Goal: Task Accomplishment & Management: Manage account settings

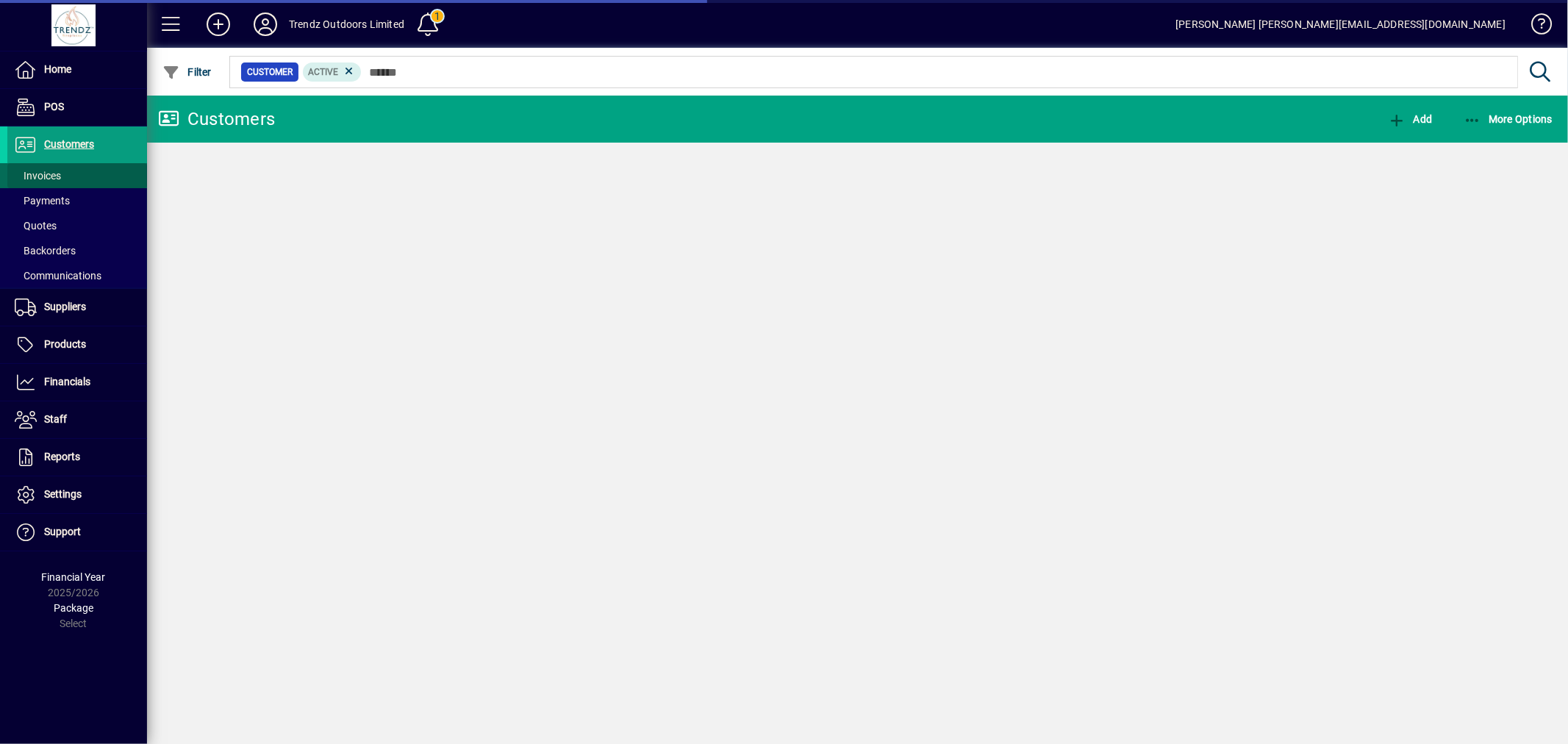
click at [86, 171] on span at bounding box center [77, 176] width 140 height 35
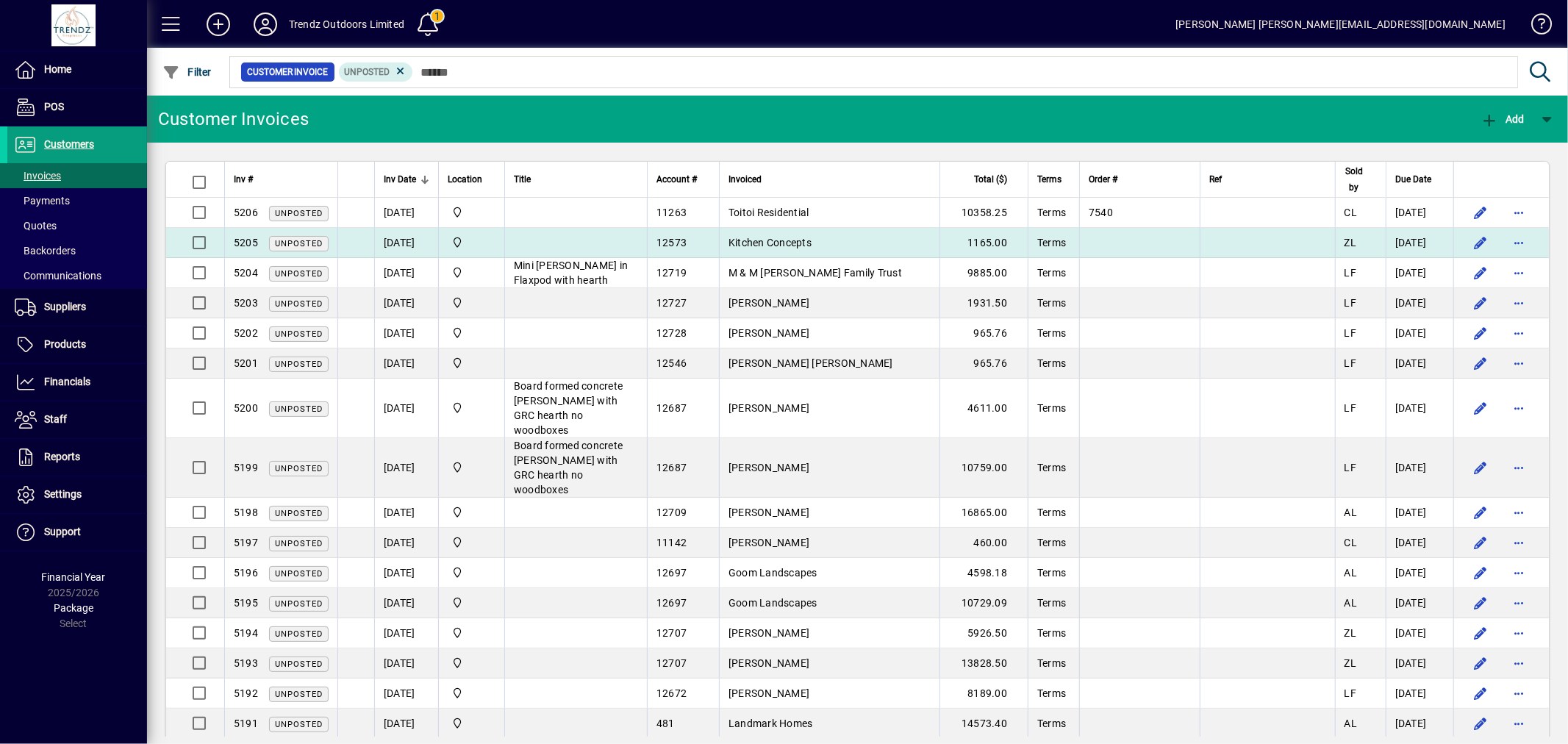
click at [939, 240] on td "Kitchen Concepts" at bounding box center [829, 243] width 220 height 30
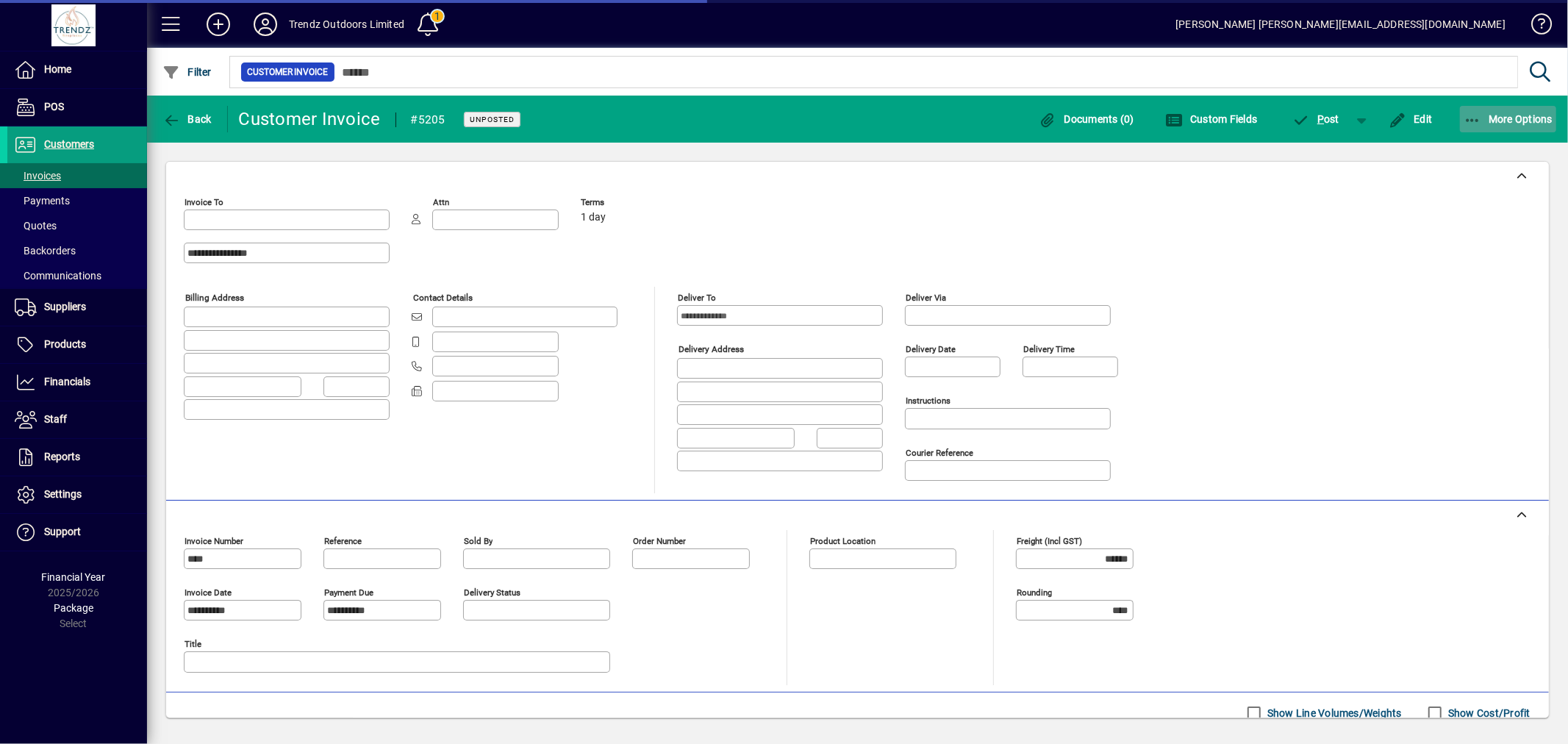
click at [1479, 122] on icon "button" at bounding box center [1473, 121] width 18 height 15
type input "**********"
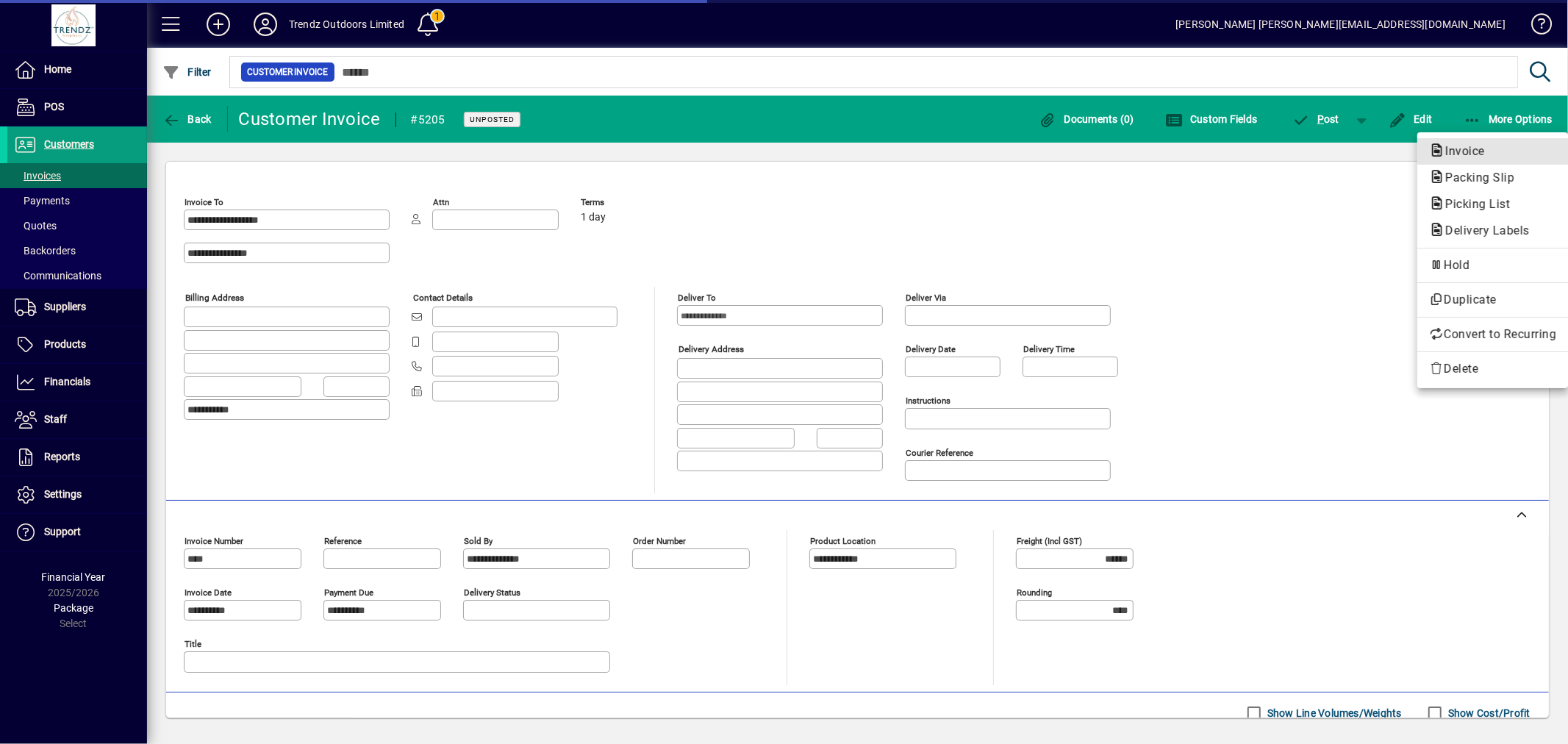
click at [1459, 157] on span "Invoice" at bounding box center [1461, 151] width 64 height 14
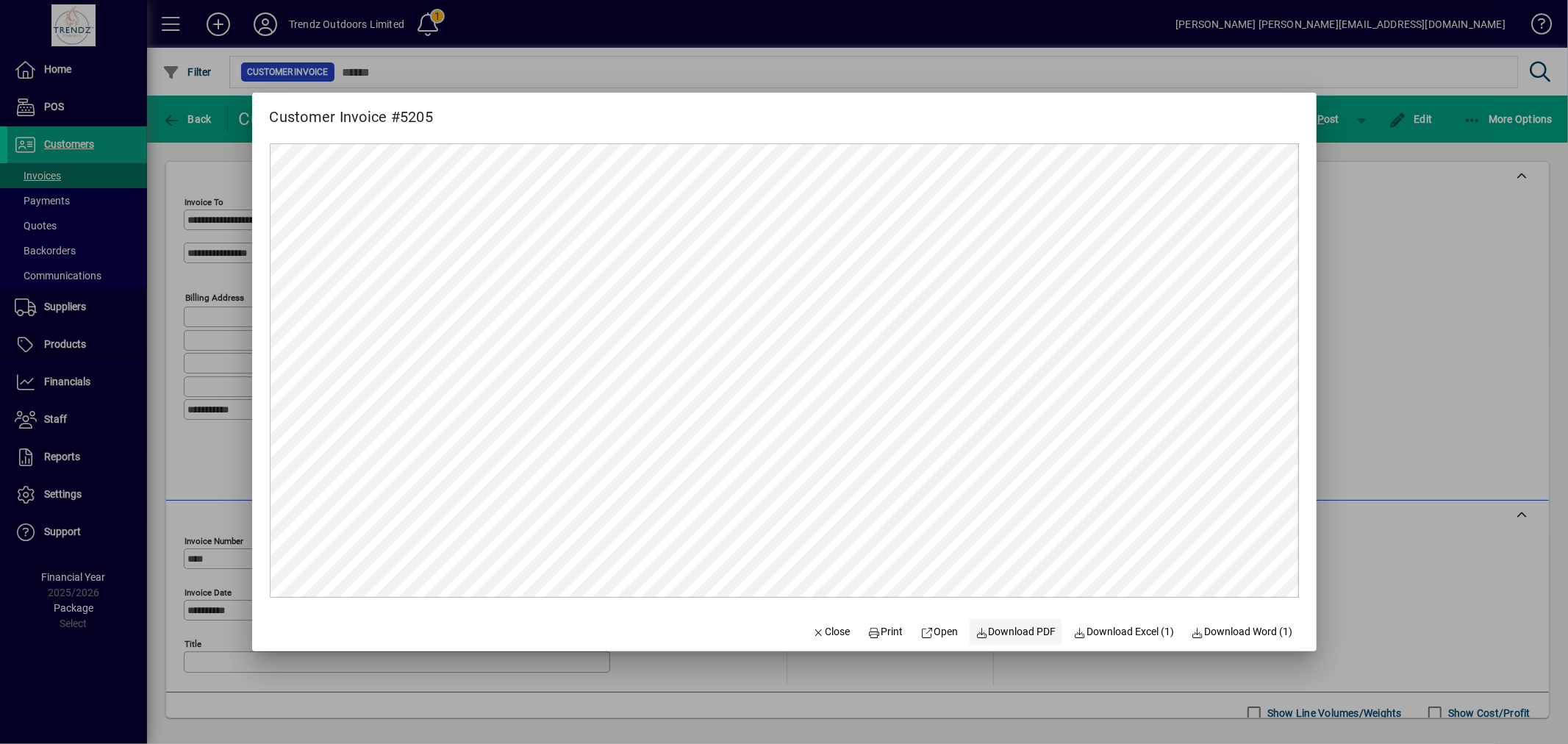
click at [1011, 633] on span "Download PDF" at bounding box center [1016, 632] width 81 height 16
click at [1337, 507] on div at bounding box center [784, 372] width 1568 height 744
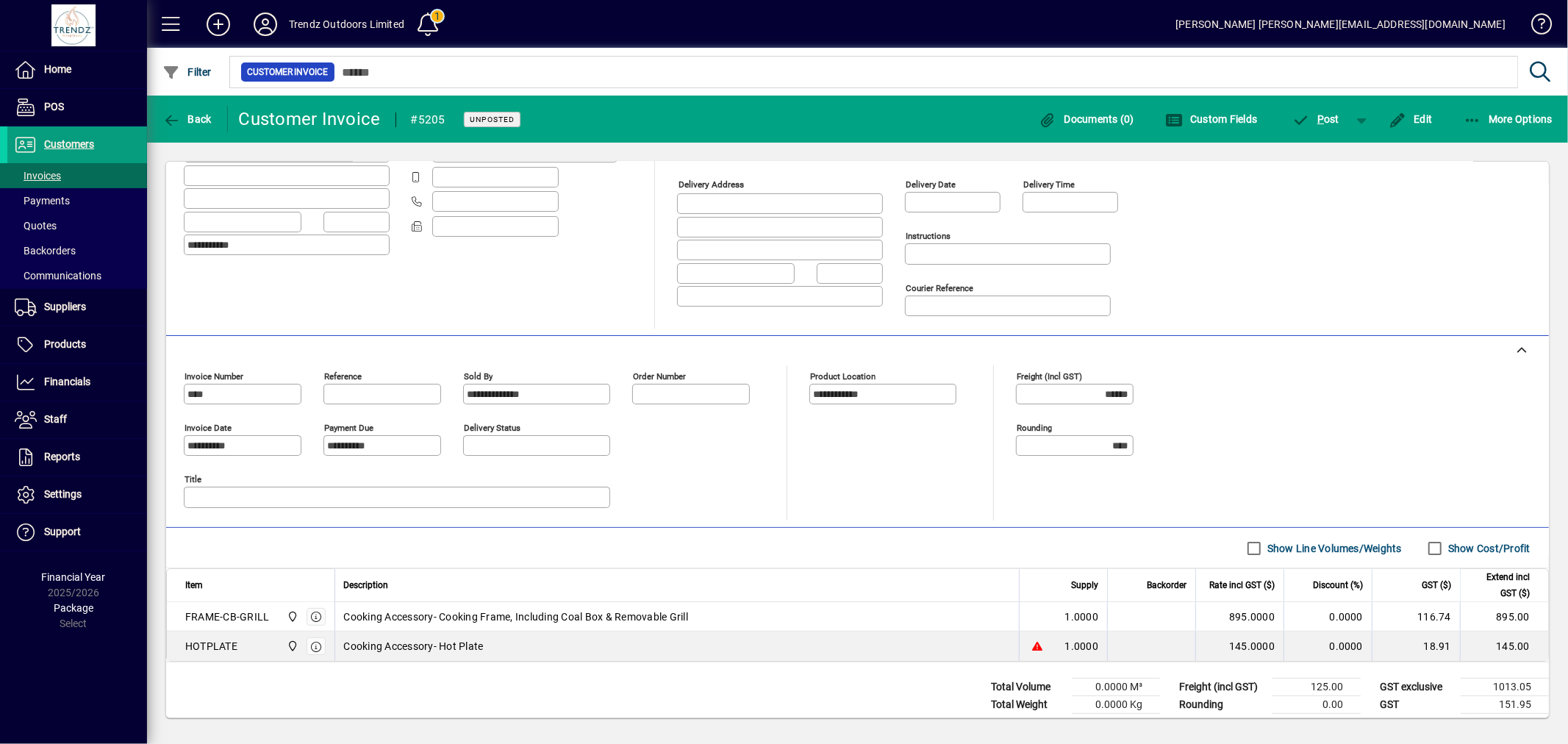
scroll to position [197, 0]
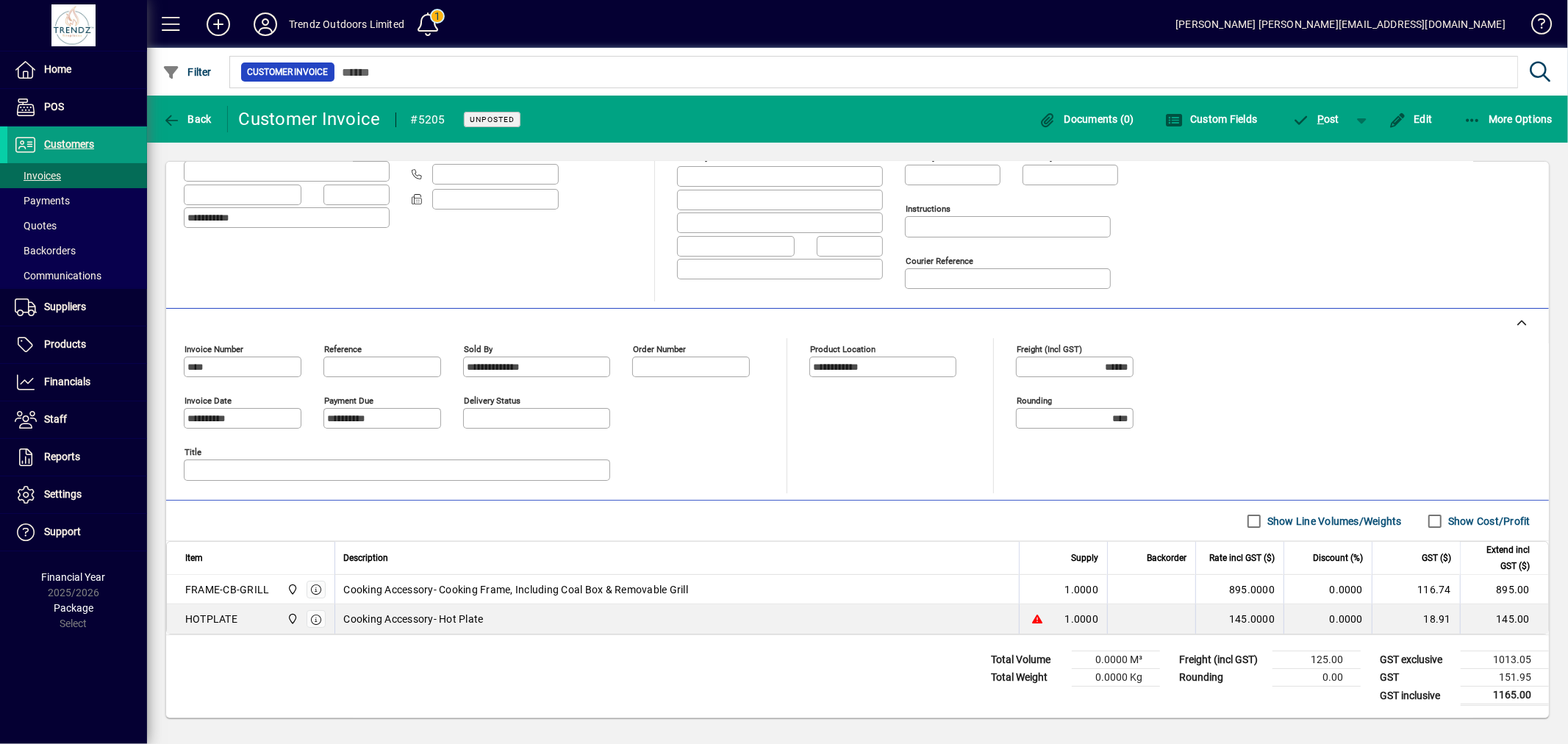
click at [1048, 196] on div at bounding box center [1070, 194] width 95 height 16
click at [1390, 113] on icon "button" at bounding box center [1398, 121] width 18 height 15
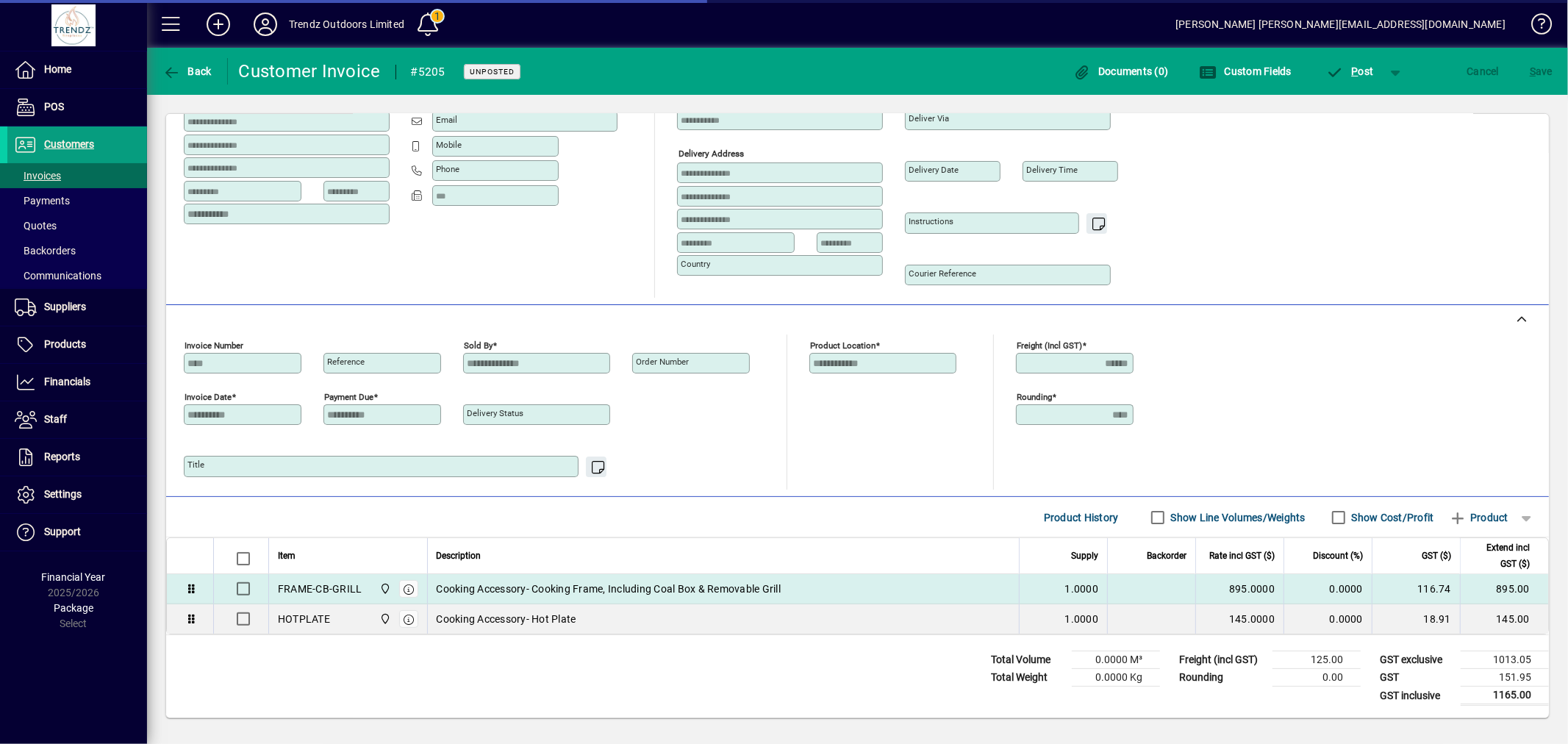
scroll to position [155, 0]
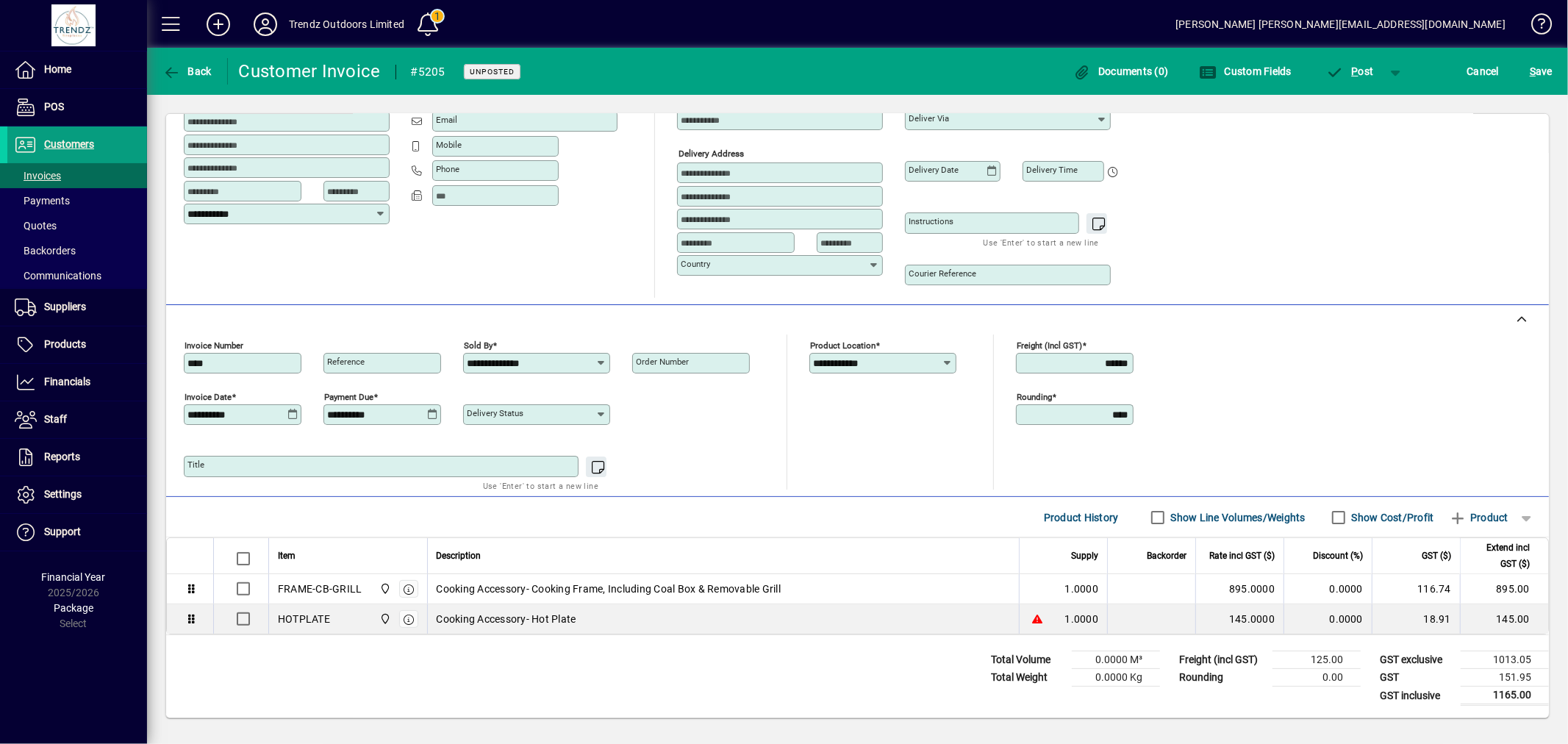
drag, startPoint x: 1085, startPoint y: 356, endPoint x: 1304, endPoint y: 365, distance: 219.2
click at [1287, 369] on div "**********" at bounding box center [858, 412] width 1348 height 155
type input "******"
click at [1545, 61] on span "S ave" at bounding box center [1541, 72] width 23 height 24
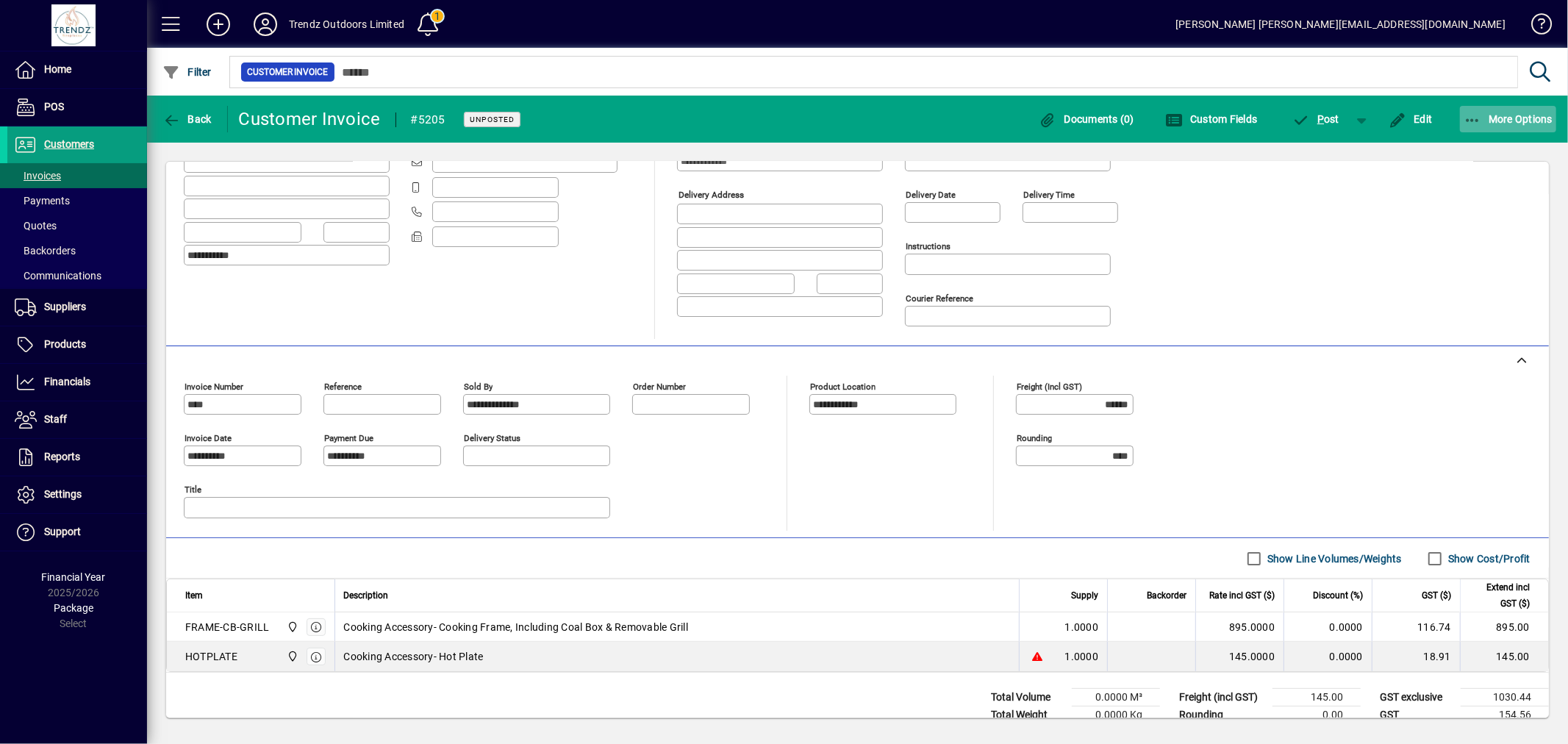
click at [1488, 133] on span "button" at bounding box center [1508, 119] width 97 height 35
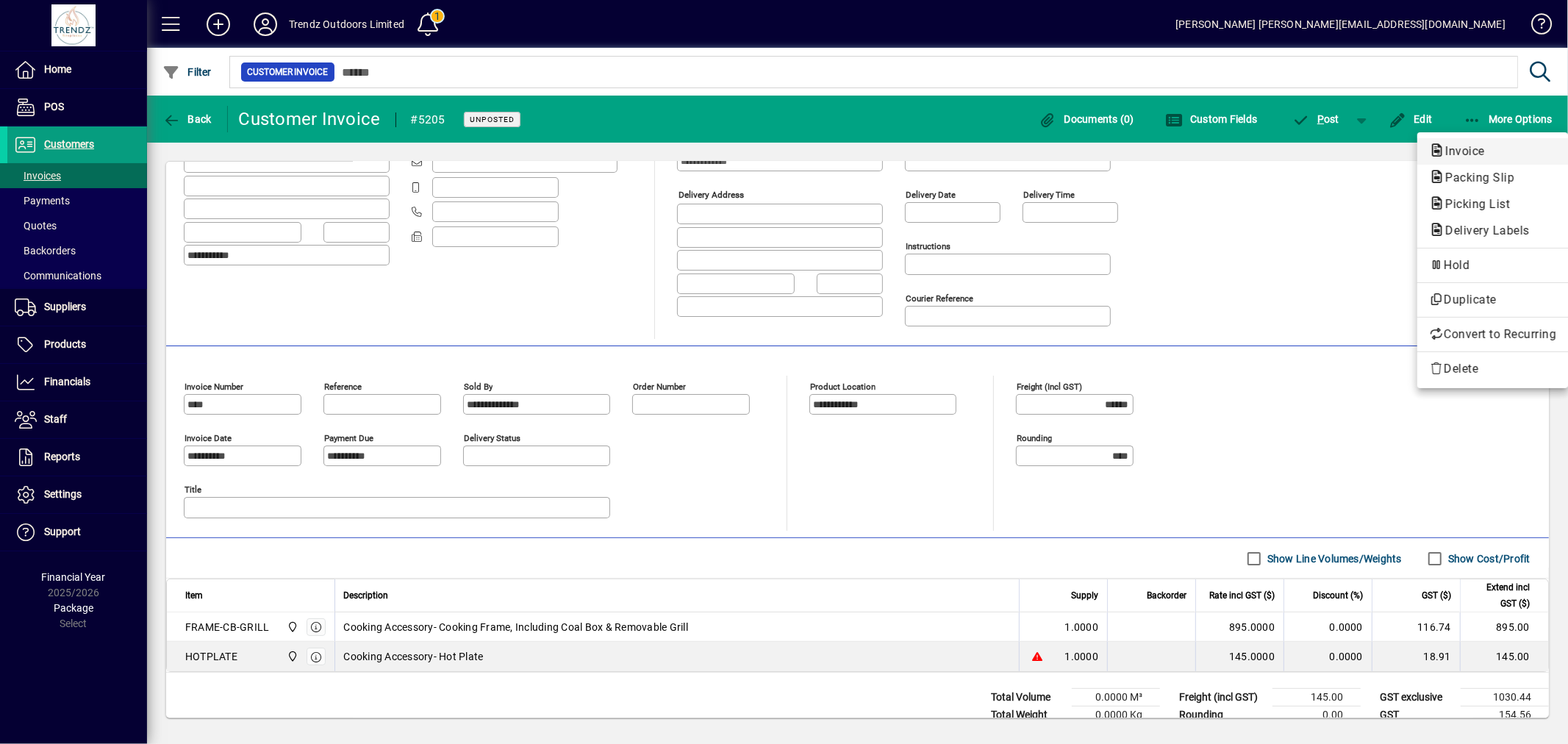
click at [1473, 149] on span "Invoice" at bounding box center [1461, 151] width 64 height 14
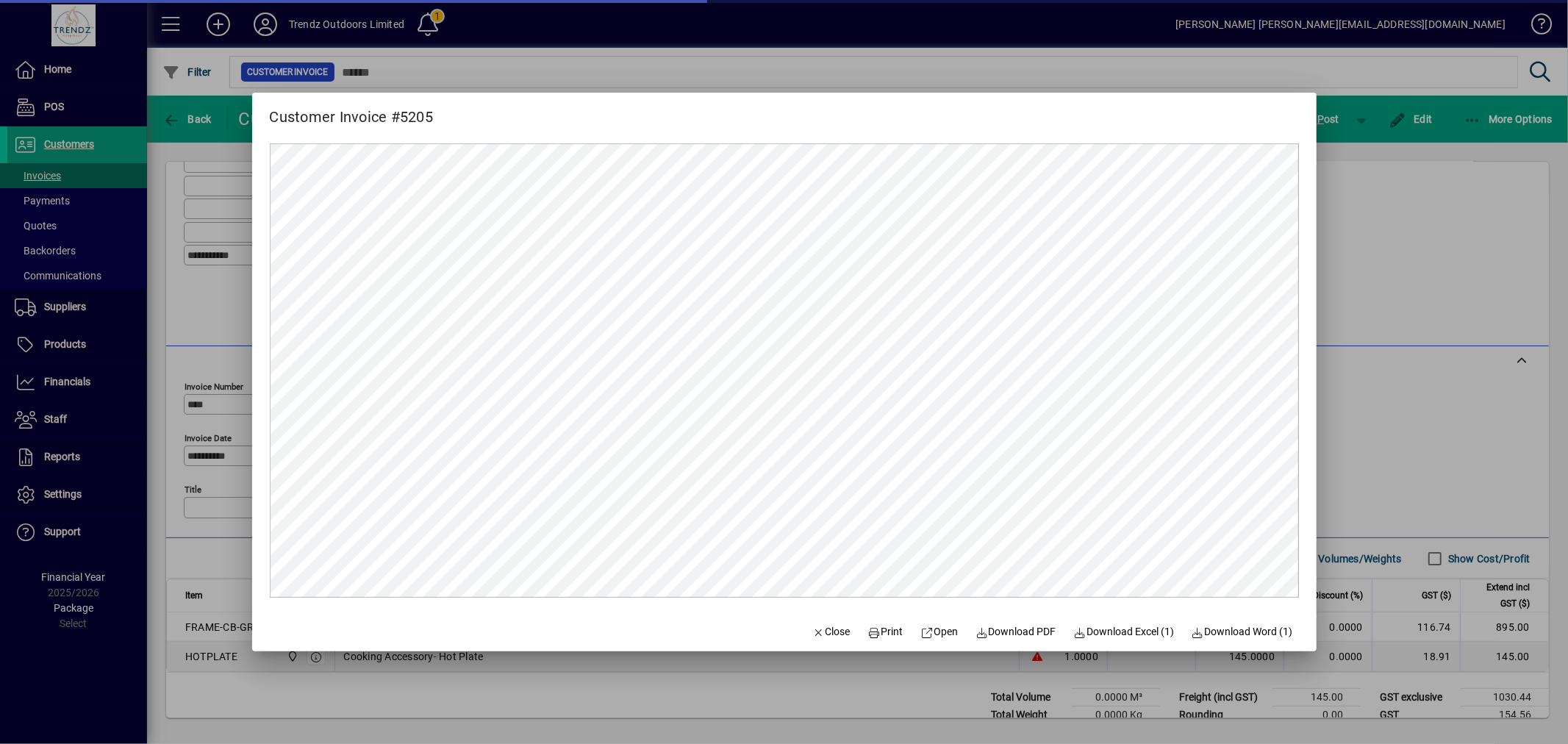
scroll to position [0, 0]
click at [997, 640] on span "Download PDF" at bounding box center [1016, 632] width 81 height 16
